Goal: Task Accomplishment & Management: Use online tool/utility

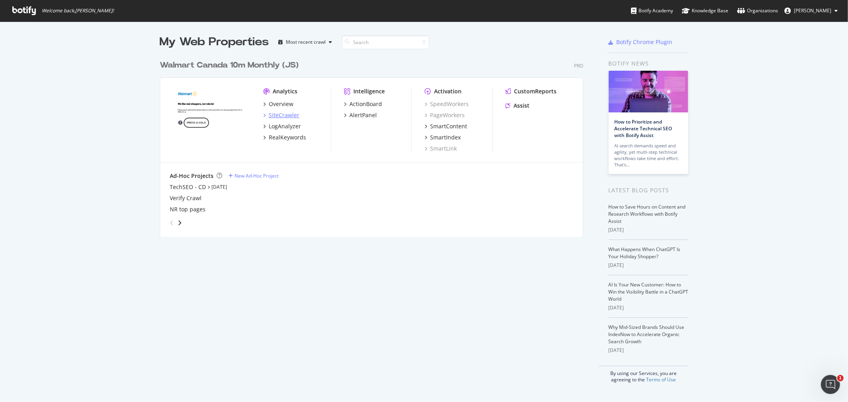
click at [273, 116] on div "SiteCrawler" at bounding box center [284, 115] width 31 height 8
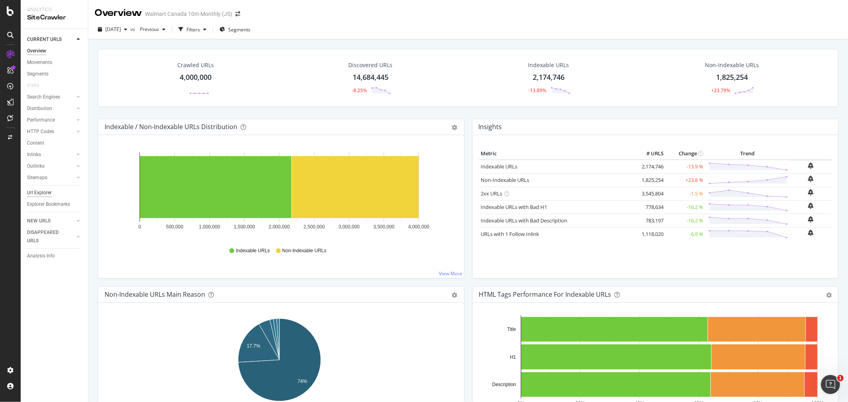
click at [37, 194] on div "Url Explorer" at bounding box center [39, 193] width 25 height 8
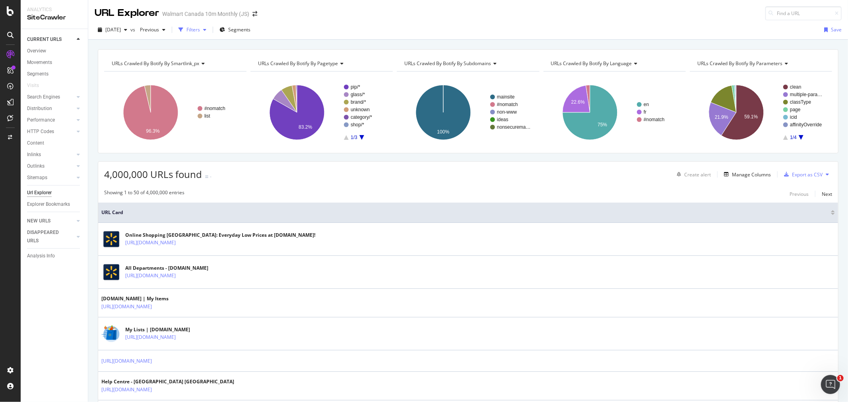
click at [200, 32] on div "Filters" at bounding box center [193, 29] width 14 height 7
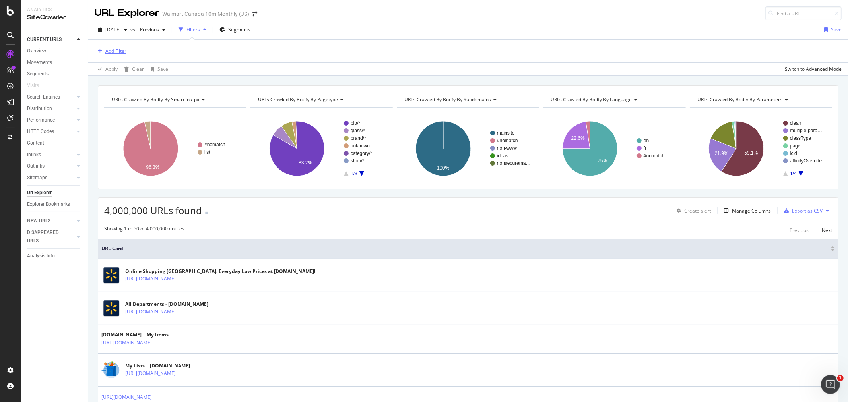
click at [122, 53] on div "Add Filter" at bounding box center [115, 51] width 21 height 7
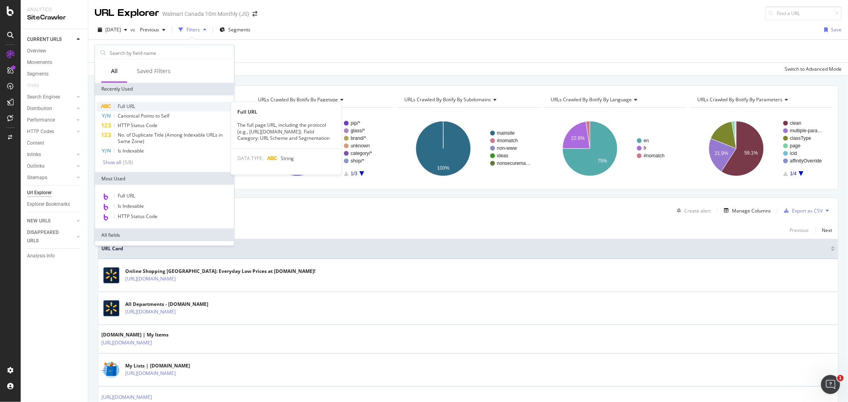
click at [147, 109] on div "Full URL" at bounding box center [165, 107] width 136 height 10
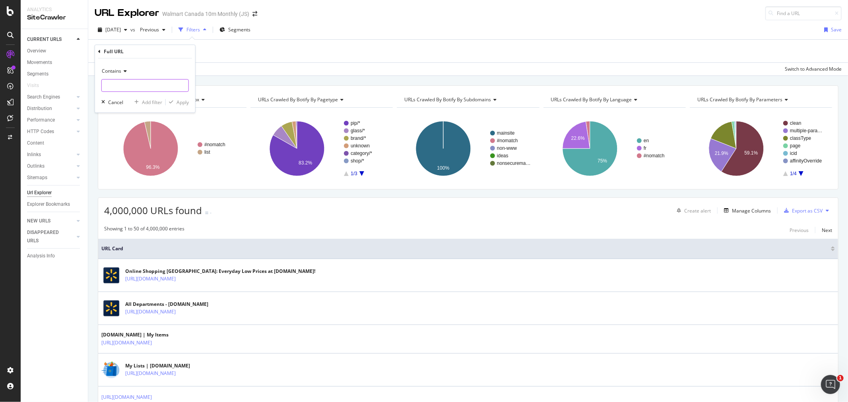
click at [147, 83] on input "text" at bounding box center [145, 85] width 87 height 13
type input "/beauty/"
click at [144, 102] on div "Add filter" at bounding box center [152, 102] width 20 height 7
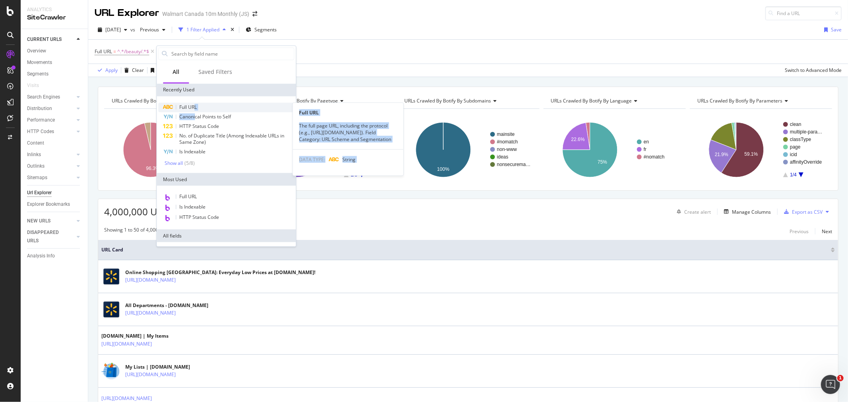
drag, startPoint x: 195, startPoint y: 112, endPoint x: 194, endPoint y: 108, distance: 4.1
click at [194, 108] on div "Full URL Full URL The full page URL, including the protocol (e.g., [URL][DOMAIN…" at bounding box center [226, 135] width 136 height 64
click at [193, 107] on span "Full URL" at bounding box center [187, 107] width 17 height 7
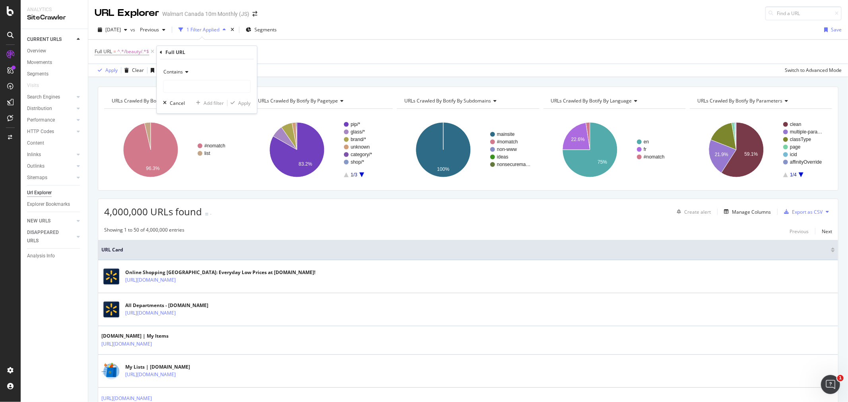
click at [179, 74] on span "Contains" at bounding box center [172, 72] width 19 height 7
click at [192, 163] on span "Doesn't contain" at bounding box center [184, 160] width 35 height 7
click at [179, 84] on input "text" at bounding box center [206, 86] width 87 height 13
type input "?"
click at [213, 106] on div "Add filter" at bounding box center [213, 103] width 20 height 7
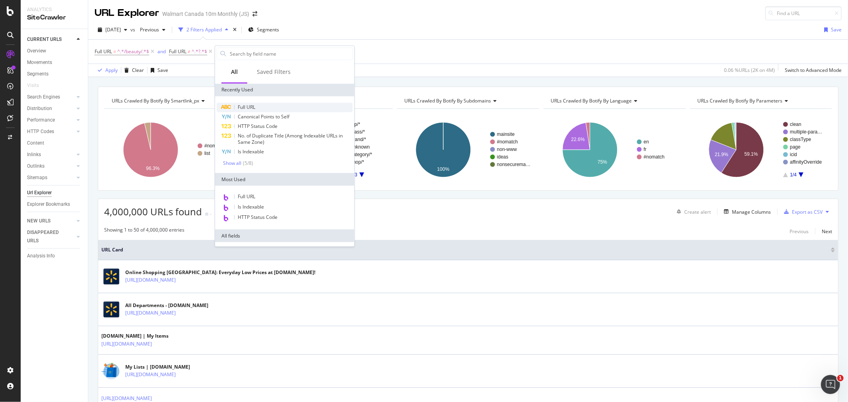
click at [240, 109] on span "Full URL" at bounding box center [246, 107] width 17 height 7
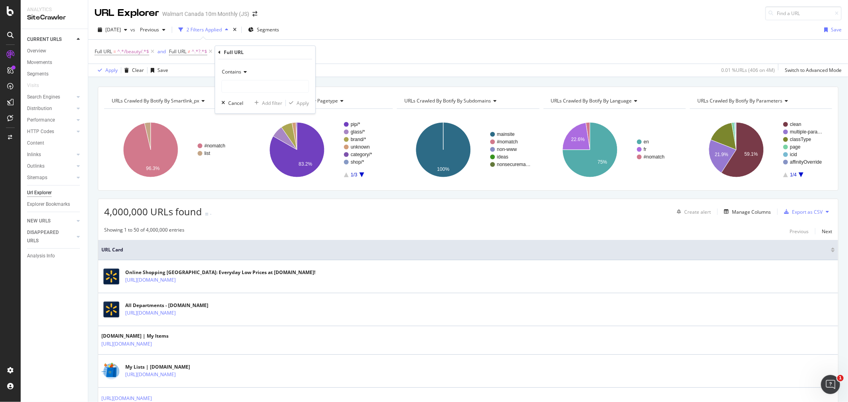
click at [219, 52] on icon at bounding box center [219, 52] width 2 height 5
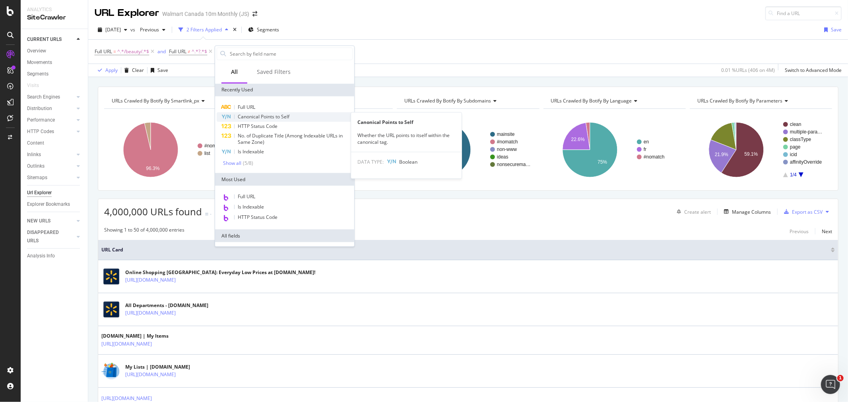
click at [274, 121] on div "Canonical Points to Self" at bounding box center [285, 117] width 136 height 10
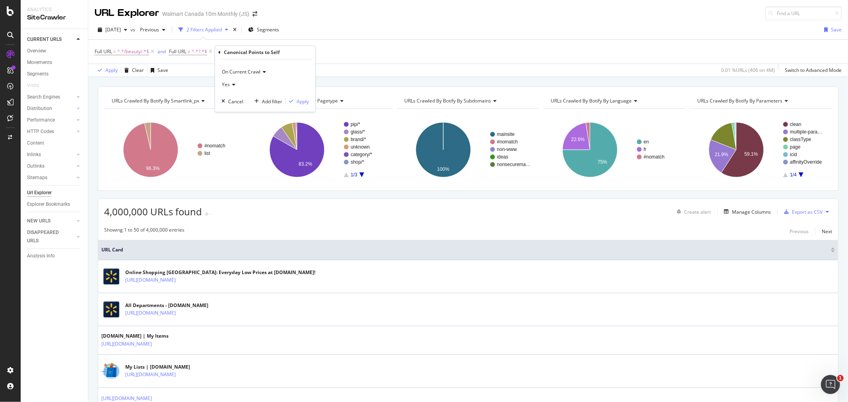
click at [227, 87] on span "Yes" at bounding box center [226, 84] width 8 height 7
click at [231, 112] on span "No" at bounding box center [228, 111] width 6 height 7
click at [271, 104] on div "Add filter" at bounding box center [272, 101] width 20 height 7
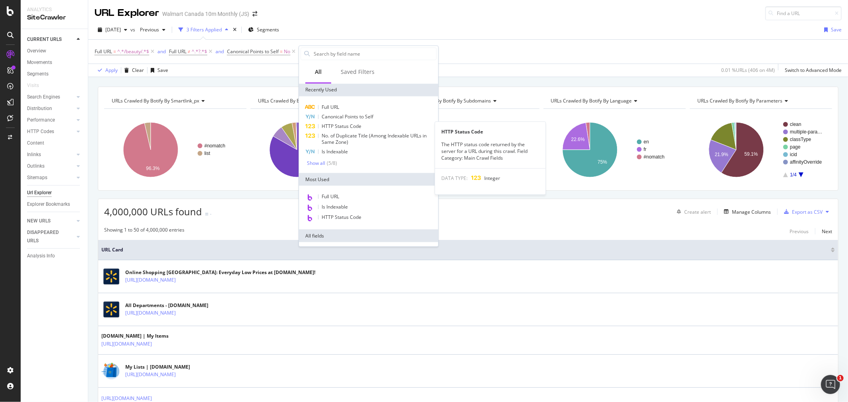
click at [344, 128] on span "HTTP Status Code" at bounding box center [342, 126] width 40 height 7
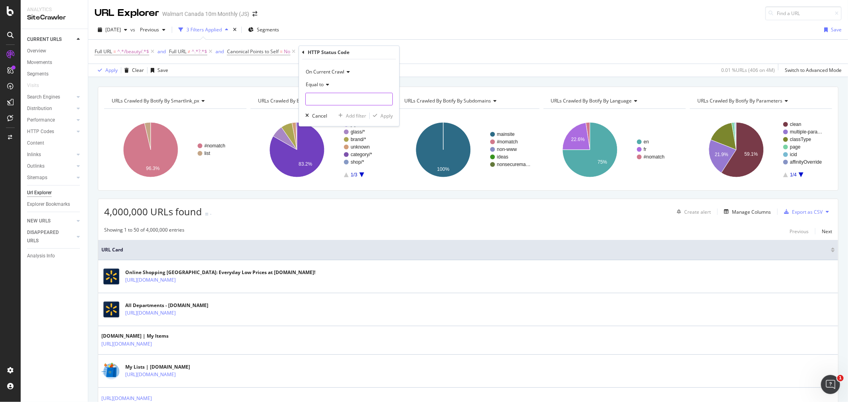
click at [326, 101] on input "number" at bounding box center [348, 99] width 87 height 13
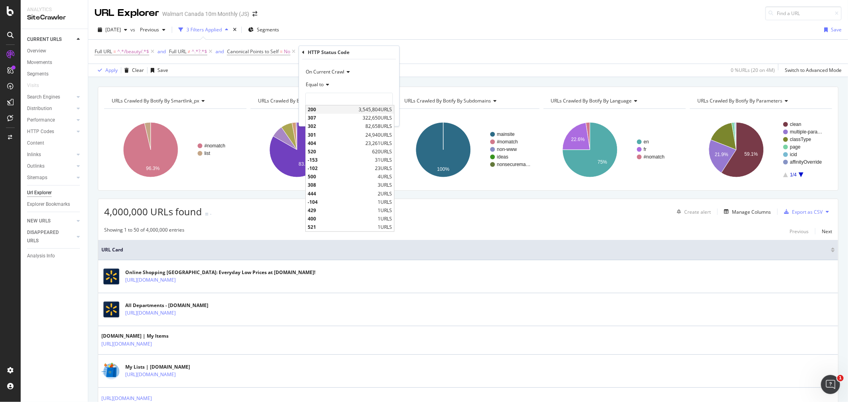
click at [316, 109] on span "200" at bounding box center [332, 110] width 49 height 7
type input "200"
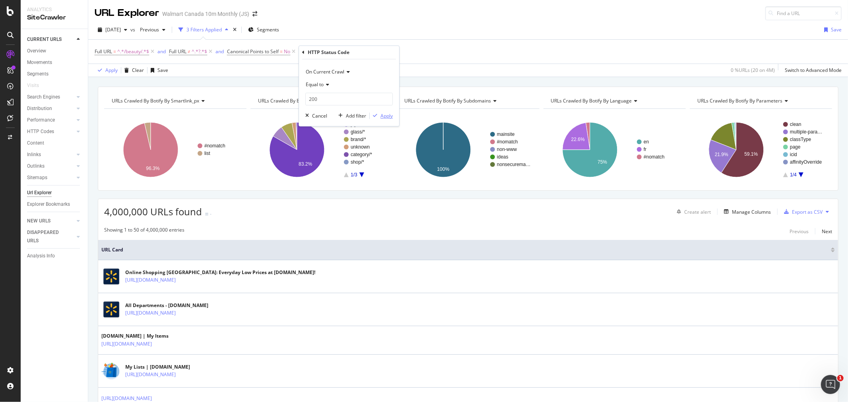
click at [385, 118] on div "Apply" at bounding box center [386, 115] width 12 height 7
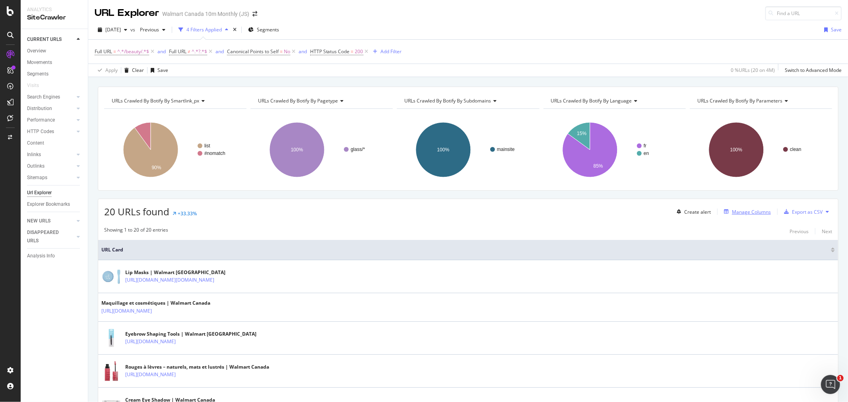
click at [745, 213] on div "Manage Columns" at bounding box center [751, 212] width 39 height 7
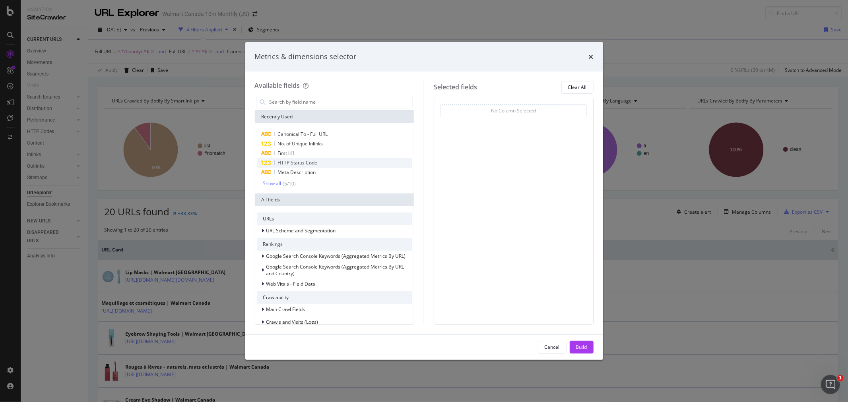
drag, startPoint x: 300, startPoint y: 129, endPoint x: 325, endPoint y: 162, distance: 41.2
click at [300, 130] on div "Canonical To - Full URL" at bounding box center [335, 135] width 156 height 10
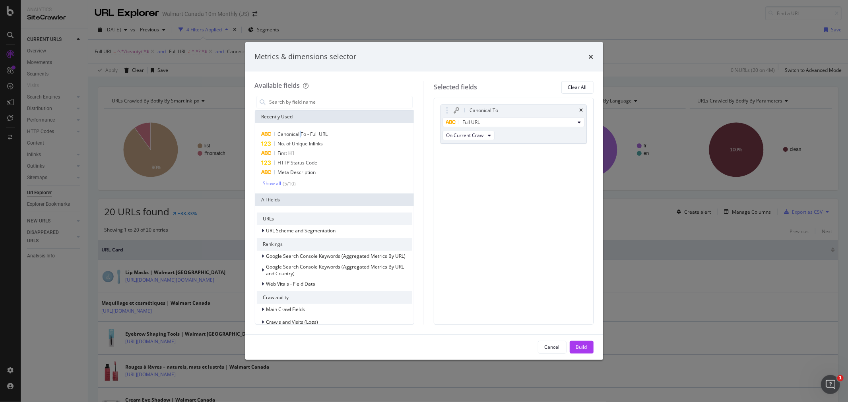
click at [573, 347] on button "Build" at bounding box center [582, 347] width 24 height 13
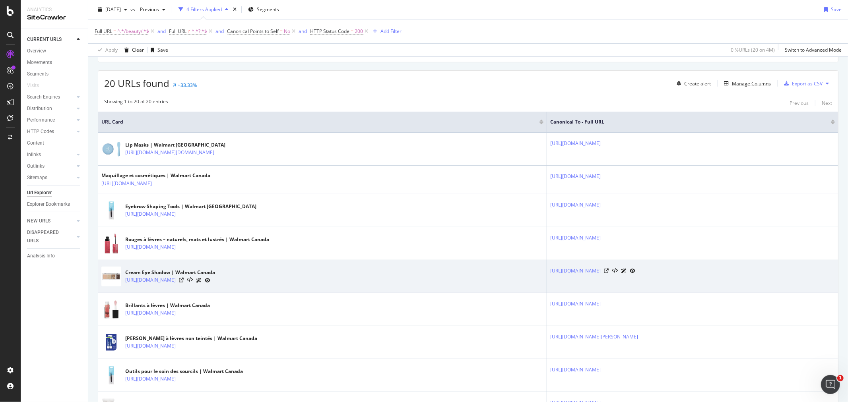
scroll to position [132, 0]
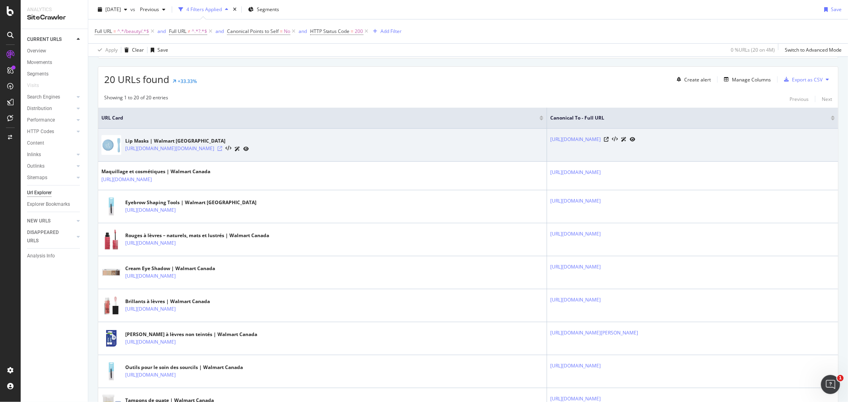
click at [222, 151] on icon at bounding box center [219, 148] width 5 height 5
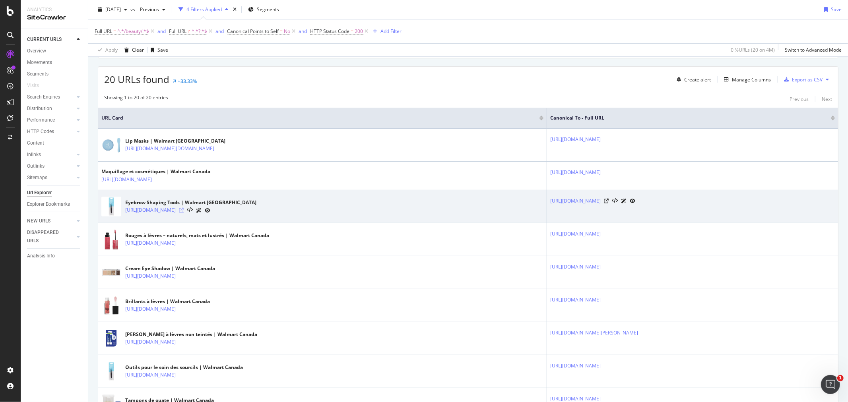
click at [184, 213] on icon at bounding box center [181, 210] width 5 height 5
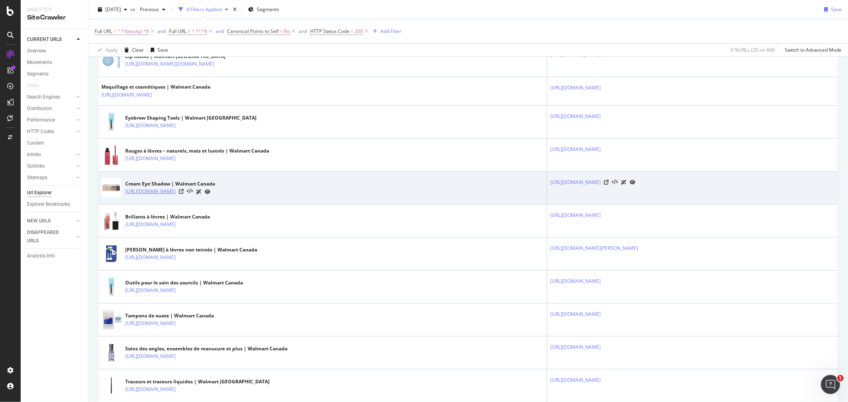
scroll to position [221, 0]
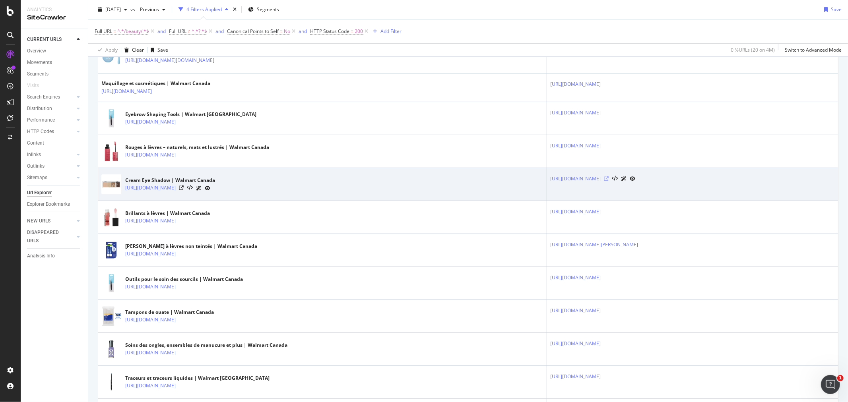
click at [608, 181] on icon at bounding box center [606, 178] width 5 height 5
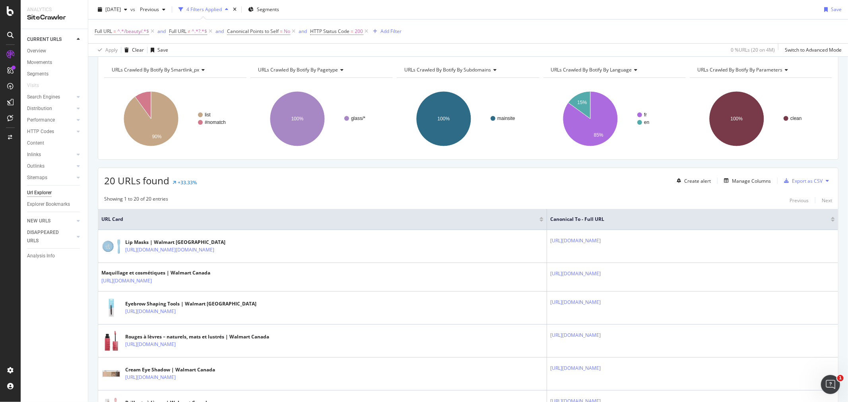
scroll to position [0, 0]
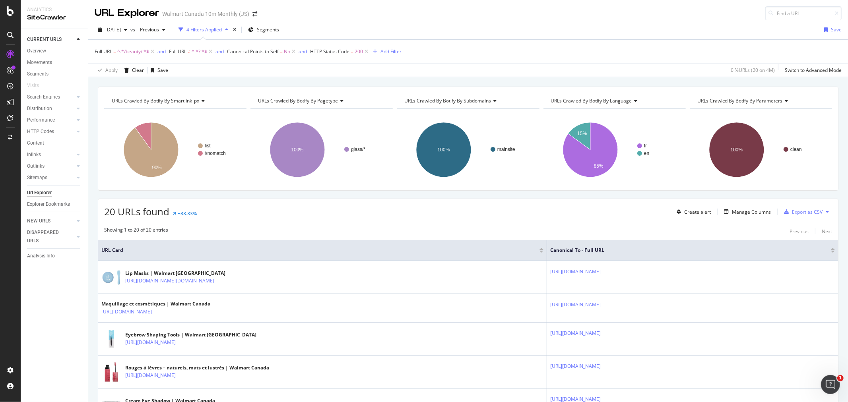
click at [140, 57] on span "^.*/beauty/.*$" at bounding box center [133, 51] width 32 height 11
click at [146, 84] on input "/beauty/" at bounding box center [139, 85] width 75 height 13
type input "/office-school-supplies/"
click at [178, 103] on div "Apply" at bounding box center [182, 102] width 12 height 7
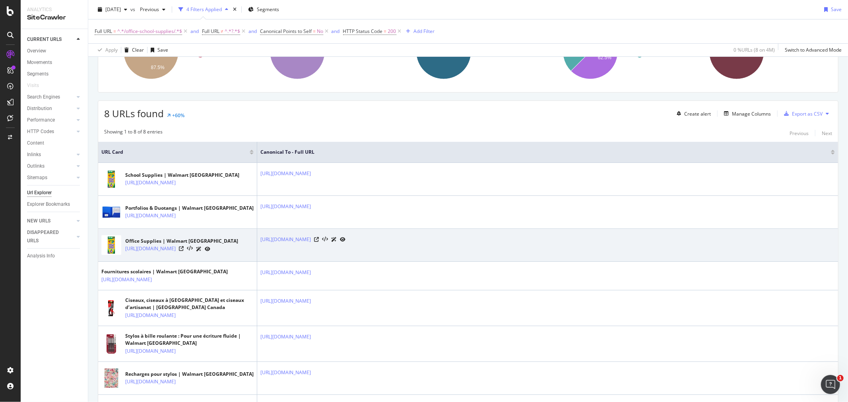
scroll to position [132, 0]
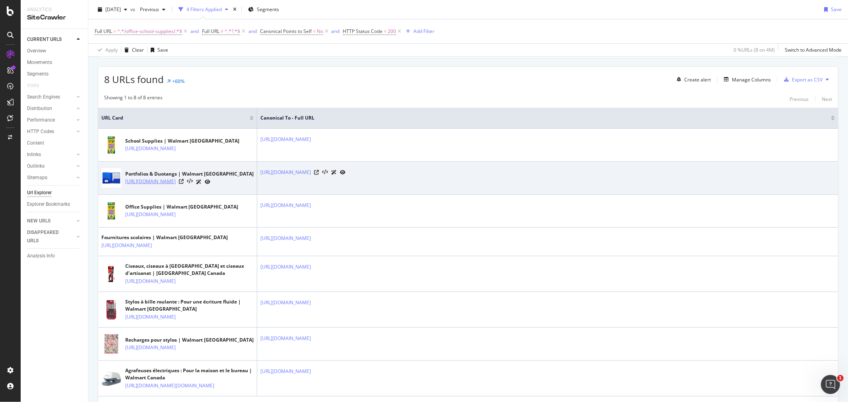
drag, startPoint x: 124, startPoint y: 190, endPoint x: 155, endPoint y: 218, distance: 41.7
click at [155, 188] on div "Portfolios & Duotangs | Walmart [GEOGRAPHIC_DATA] [URL][DOMAIN_NAME]" at bounding box center [177, 178] width 152 height 20
copy link "[URL][DOMAIN_NAME]"
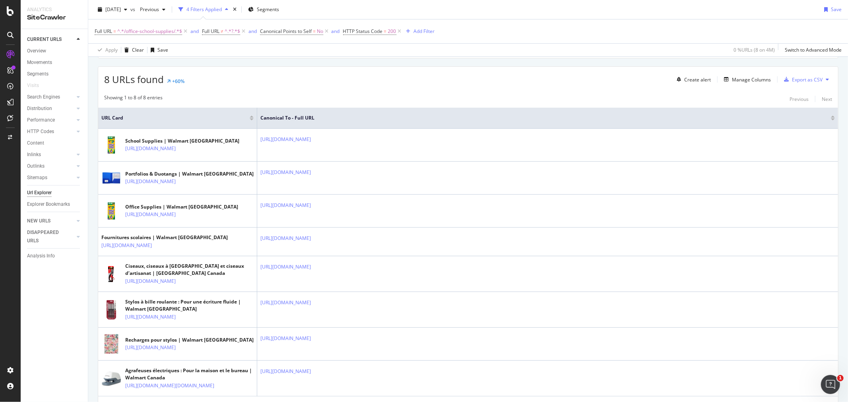
click at [519, 93] on div "Showing 1 to 8 of 8 entries Previous Next URL Card Canonical To - Full URL Scho…" at bounding box center [468, 252] width 740 height 324
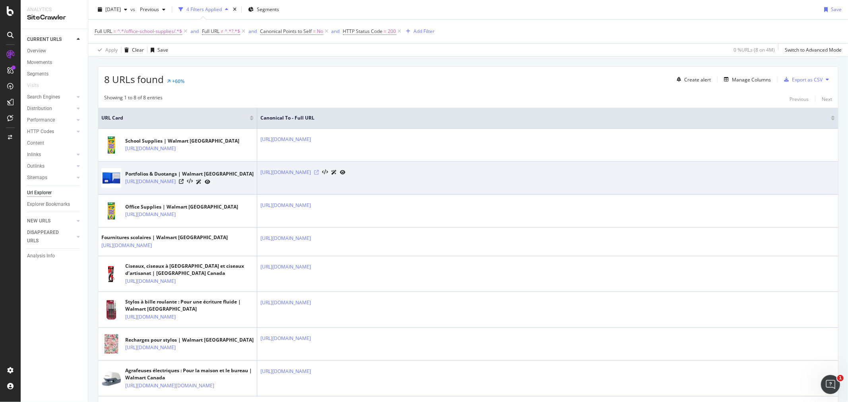
click at [319, 175] on icon at bounding box center [316, 172] width 5 height 5
click at [184, 184] on icon at bounding box center [181, 181] width 5 height 5
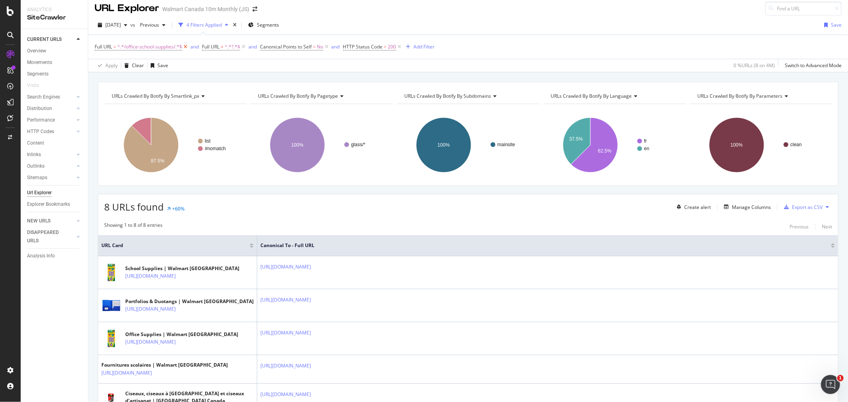
scroll to position [0, 0]
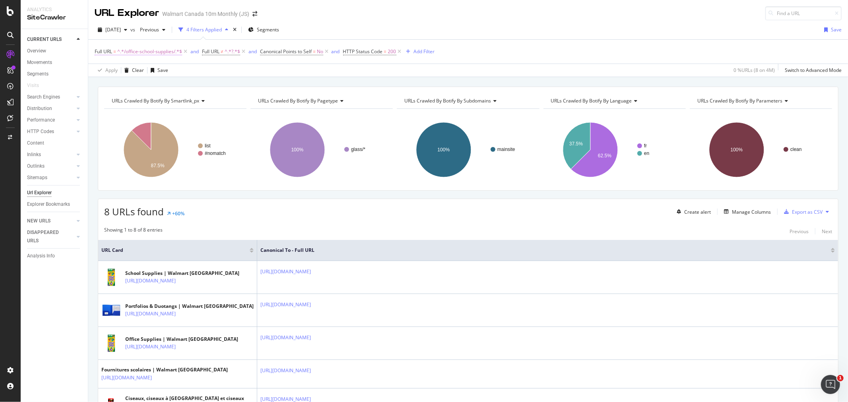
click at [152, 53] on span "^.*/office-school-supplies/.*$" at bounding box center [149, 51] width 65 height 11
click at [157, 90] on input "/office-school-supplies/" at bounding box center [139, 85] width 75 height 13
type input "/personal-care/"
click at [179, 104] on div "Apply" at bounding box center [182, 102] width 12 height 7
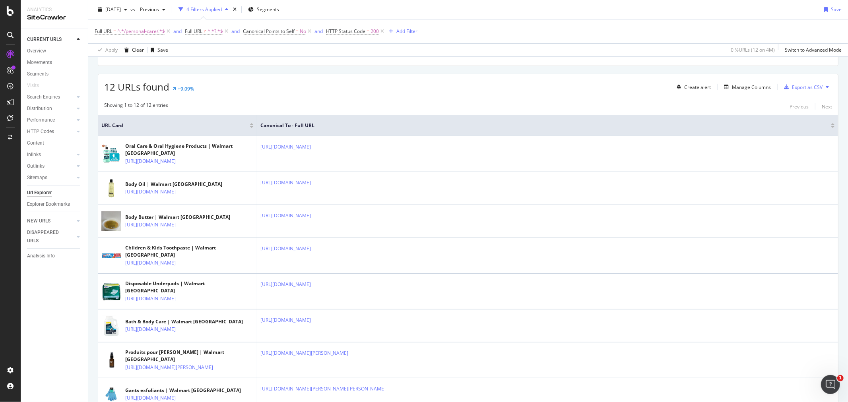
scroll to position [132, 0]
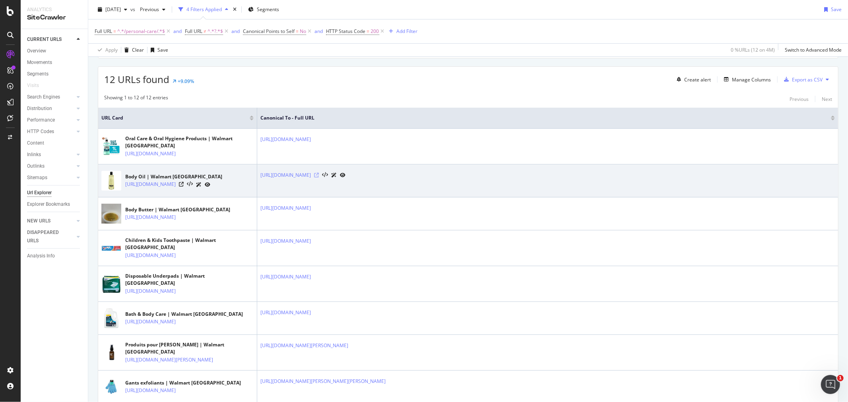
click at [319, 175] on icon at bounding box center [316, 175] width 5 height 5
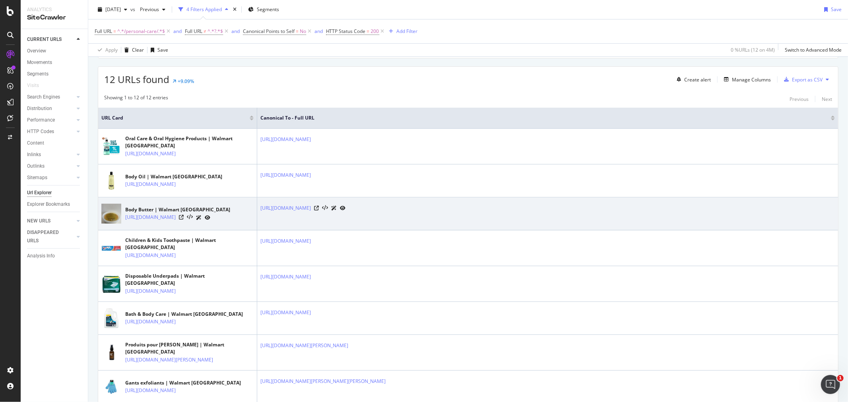
click at [345, 212] on div at bounding box center [329, 208] width 31 height 8
click at [319, 211] on icon at bounding box center [316, 208] width 5 height 5
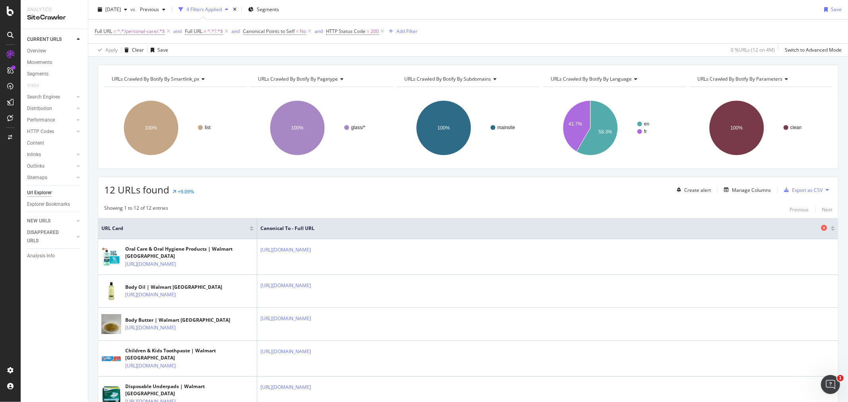
scroll to position [0, 0]
